Goal: Check status

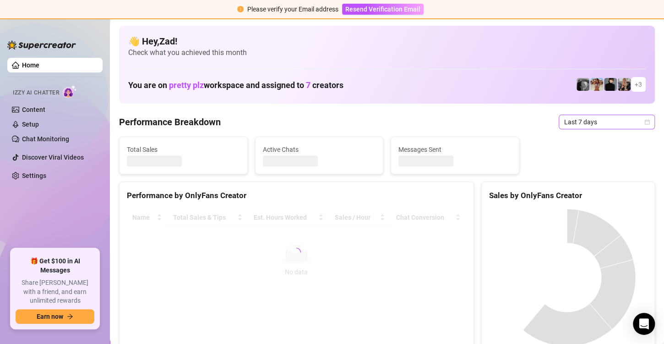
click at [595, 128] on span "Last 7 days" at bounding box center [606, 122] width 85 height 14
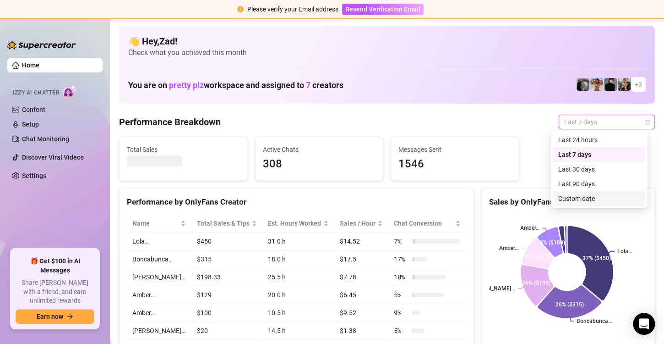
click at [570, 197] on div "Custom date" at bounding box center [599, 198] width 82 height 10
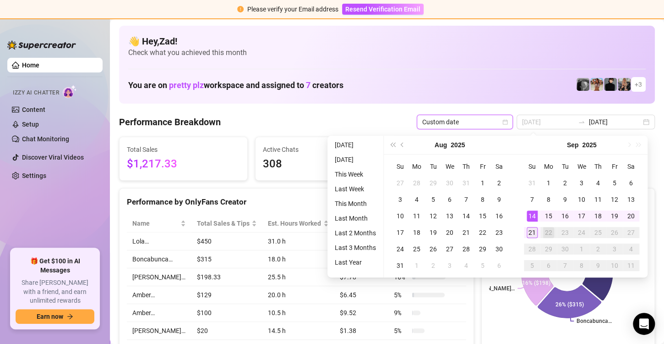
type input "[DATE]"
click at [531, 230] on div "21" at bounding box center [532, 232] width 11 height 11
type input "[DATE]"
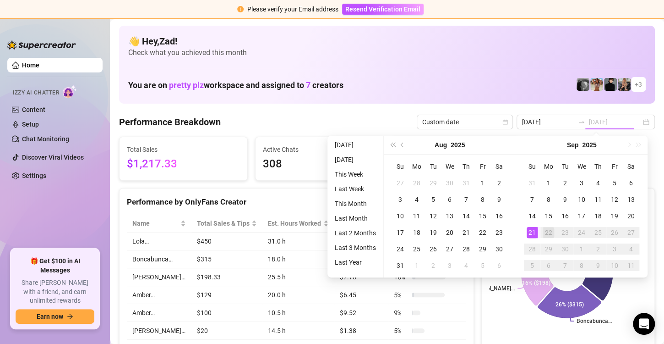
type input "[DATE]"
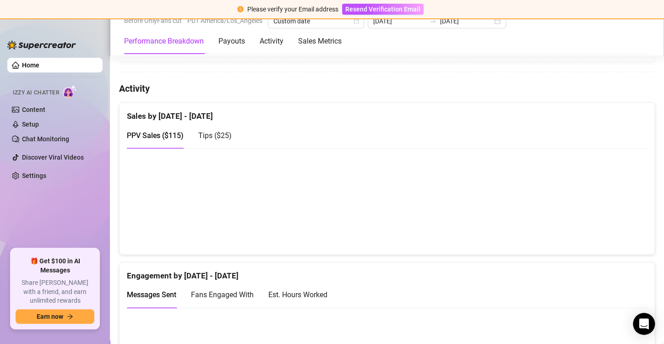
scroll to position [480, 0]
